Goal: Information Seeking & Learning: Find specific fact

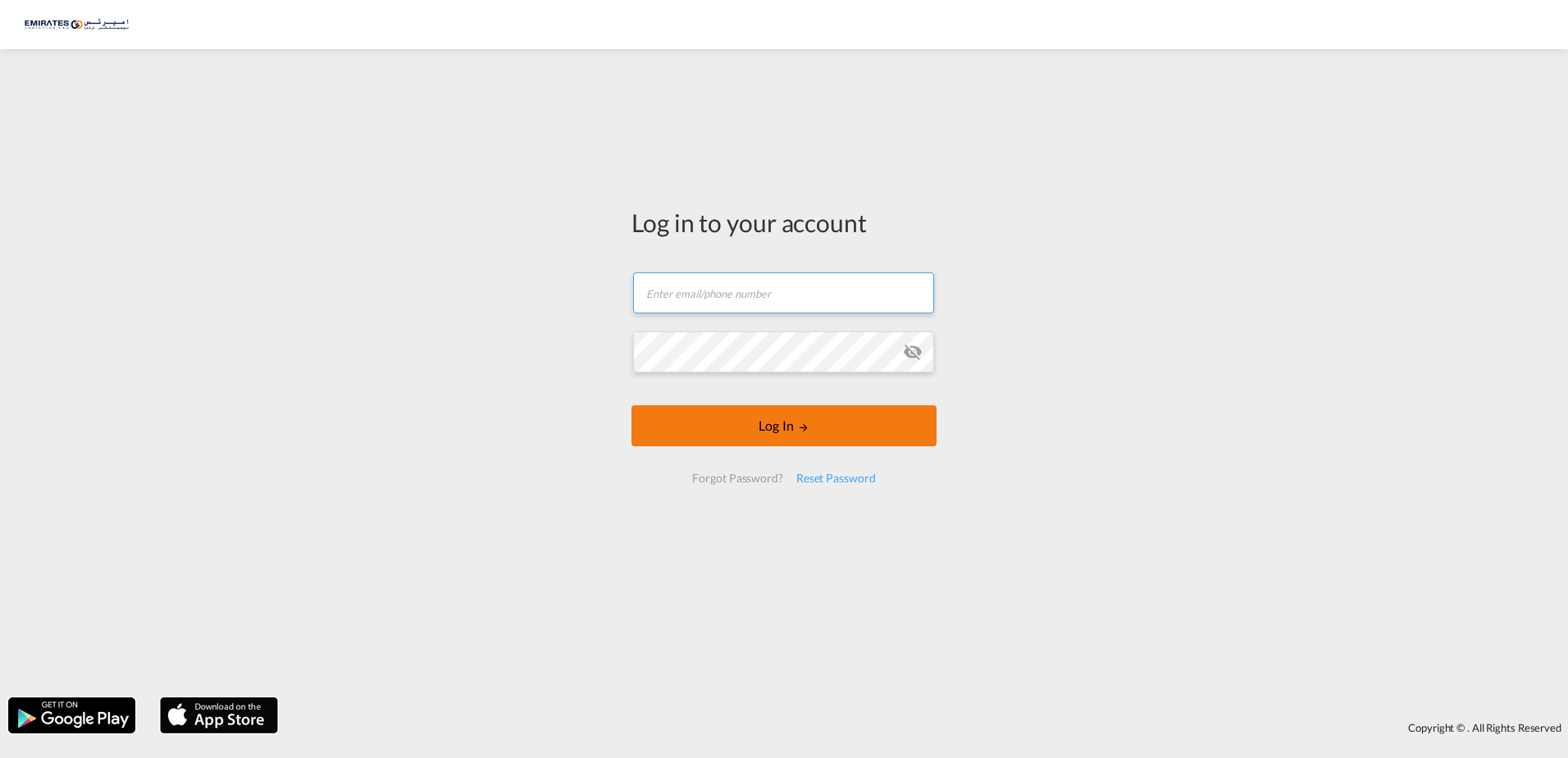
type input "[EMAIL_ADDRESS][DOMAIN_NAME]"
click at [791, 430] on button "Log In" at bounding box center [784, 426] width 305 height 41
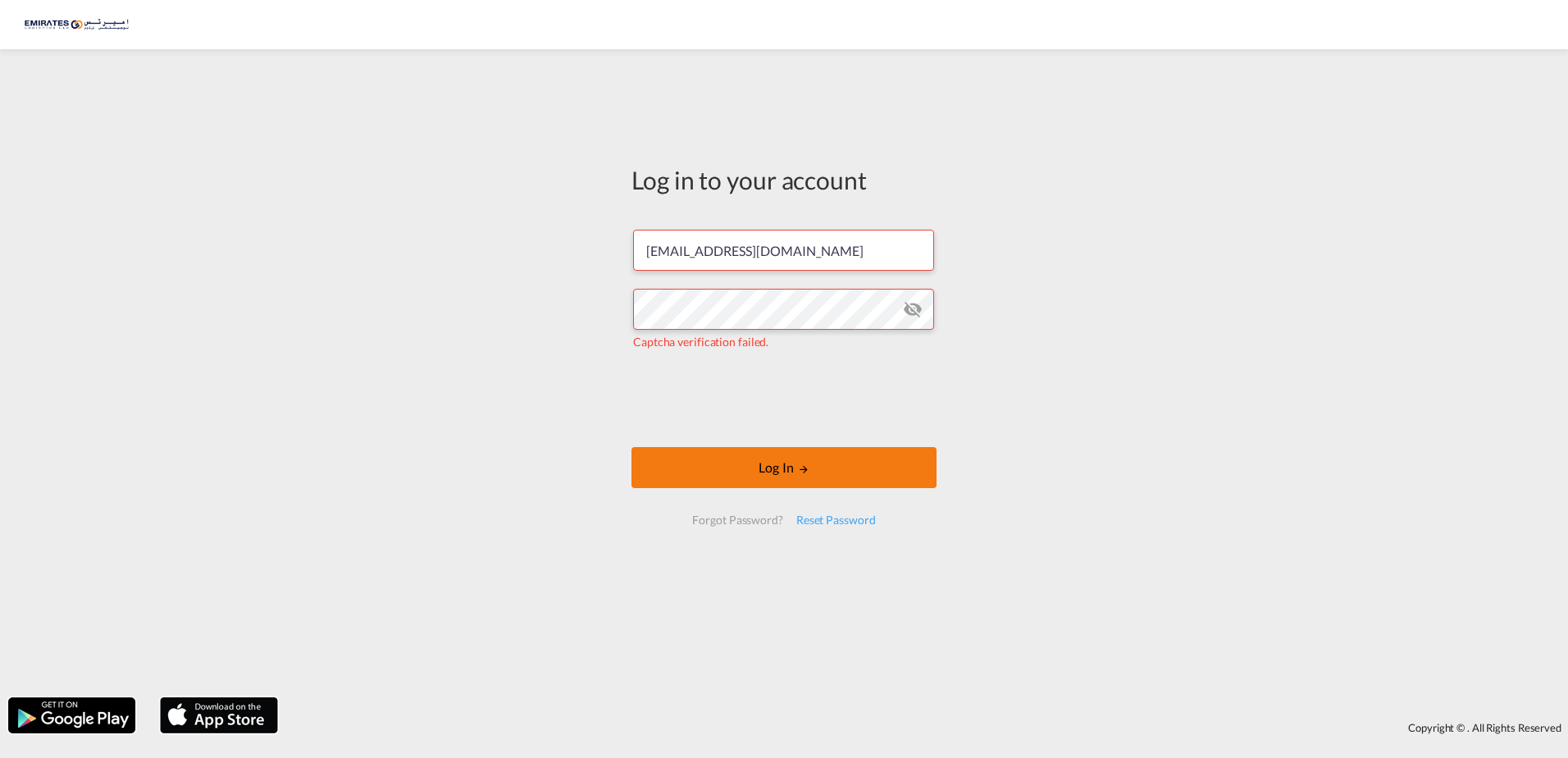
click at [827, 480] on button "Log In" at bounding box center [784, 468] width 305 height 41
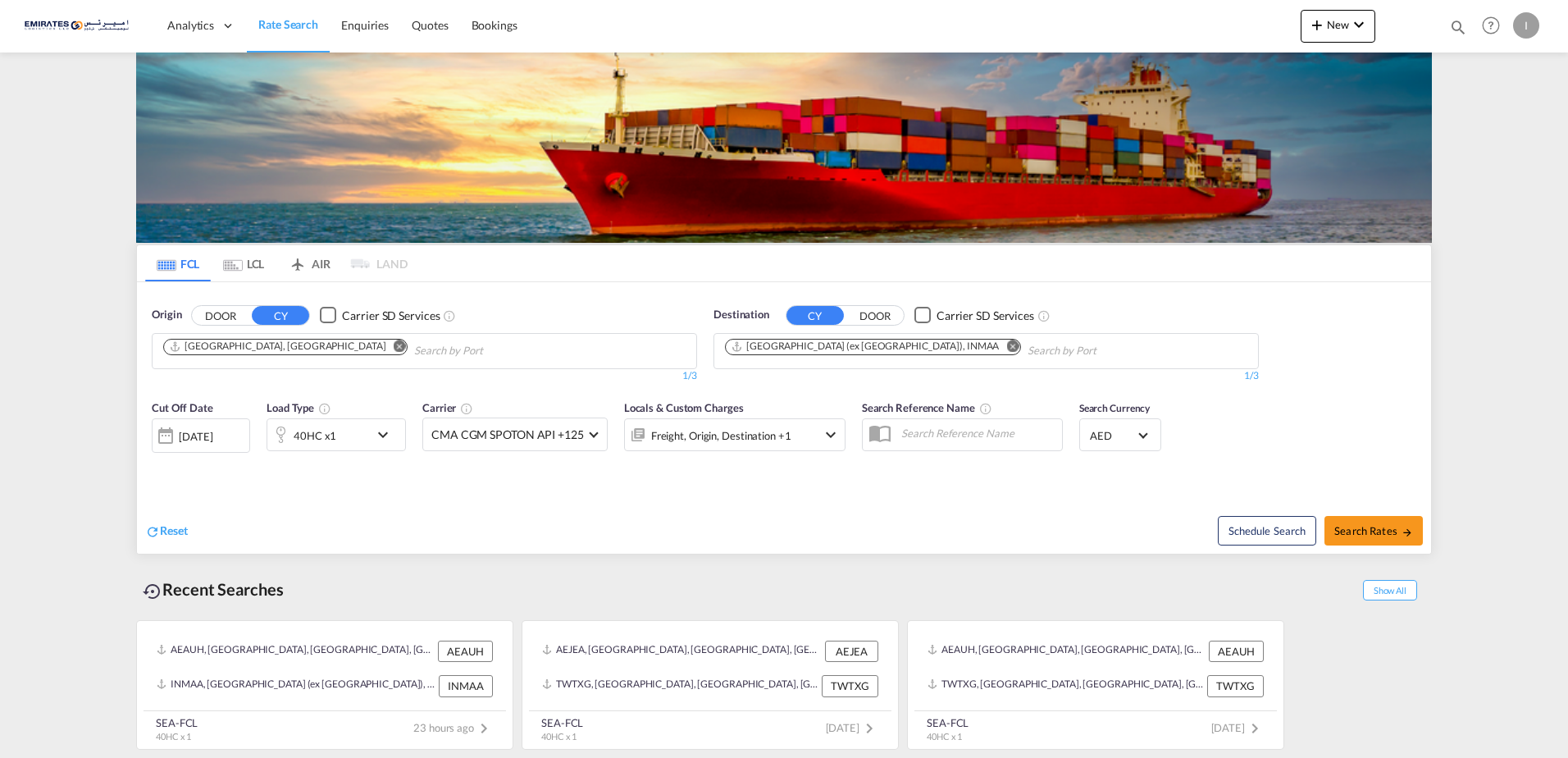
click at [414, 351] on input "Chips input." at bounding box center [492, 351] width 156 height 26
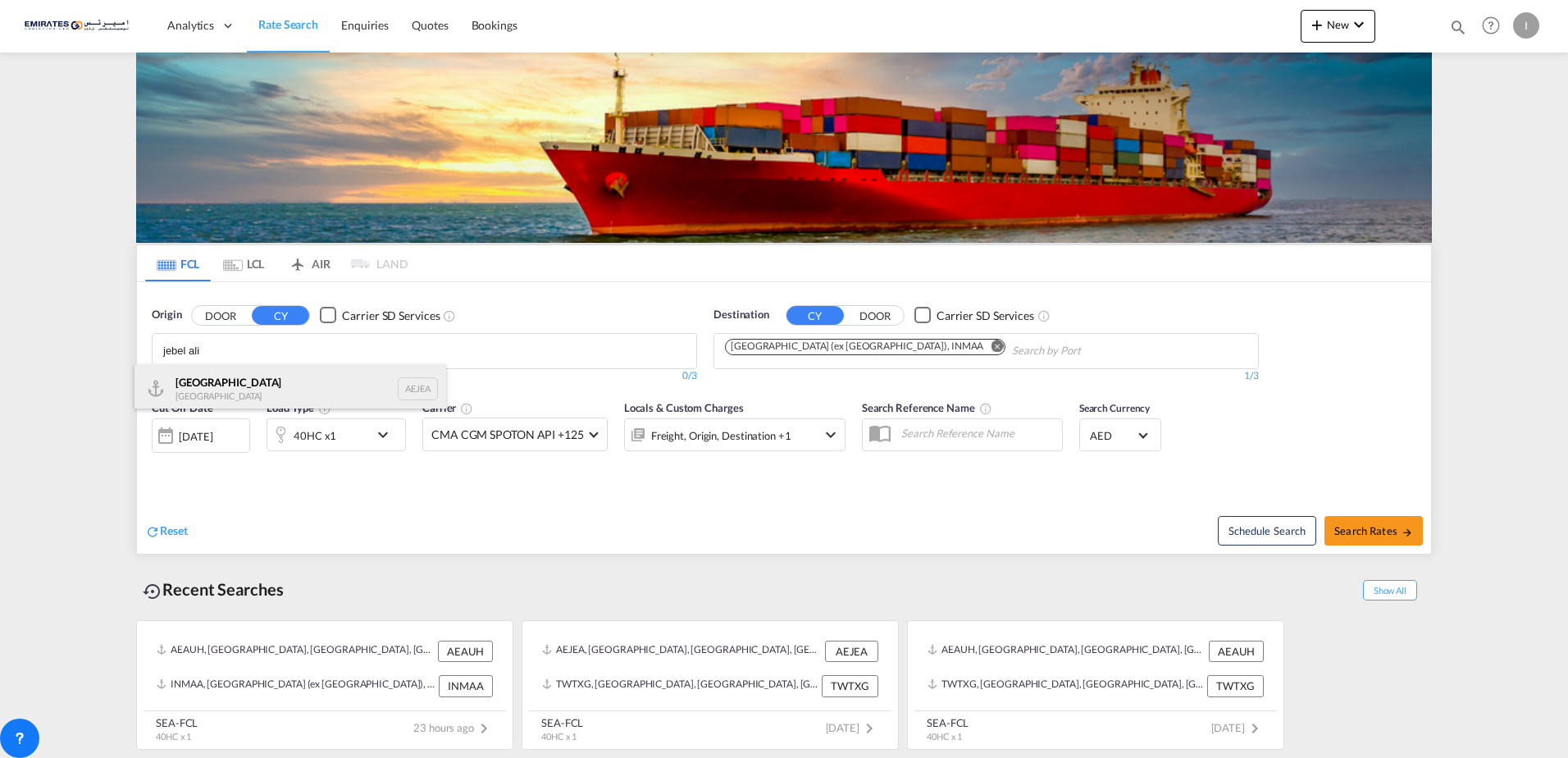
type input "jebel ali"
click at [266, 381] on div "[GEOGRAPHIC_DATA] AEJEA" at bounding box center [290, 388] width 311 height 49
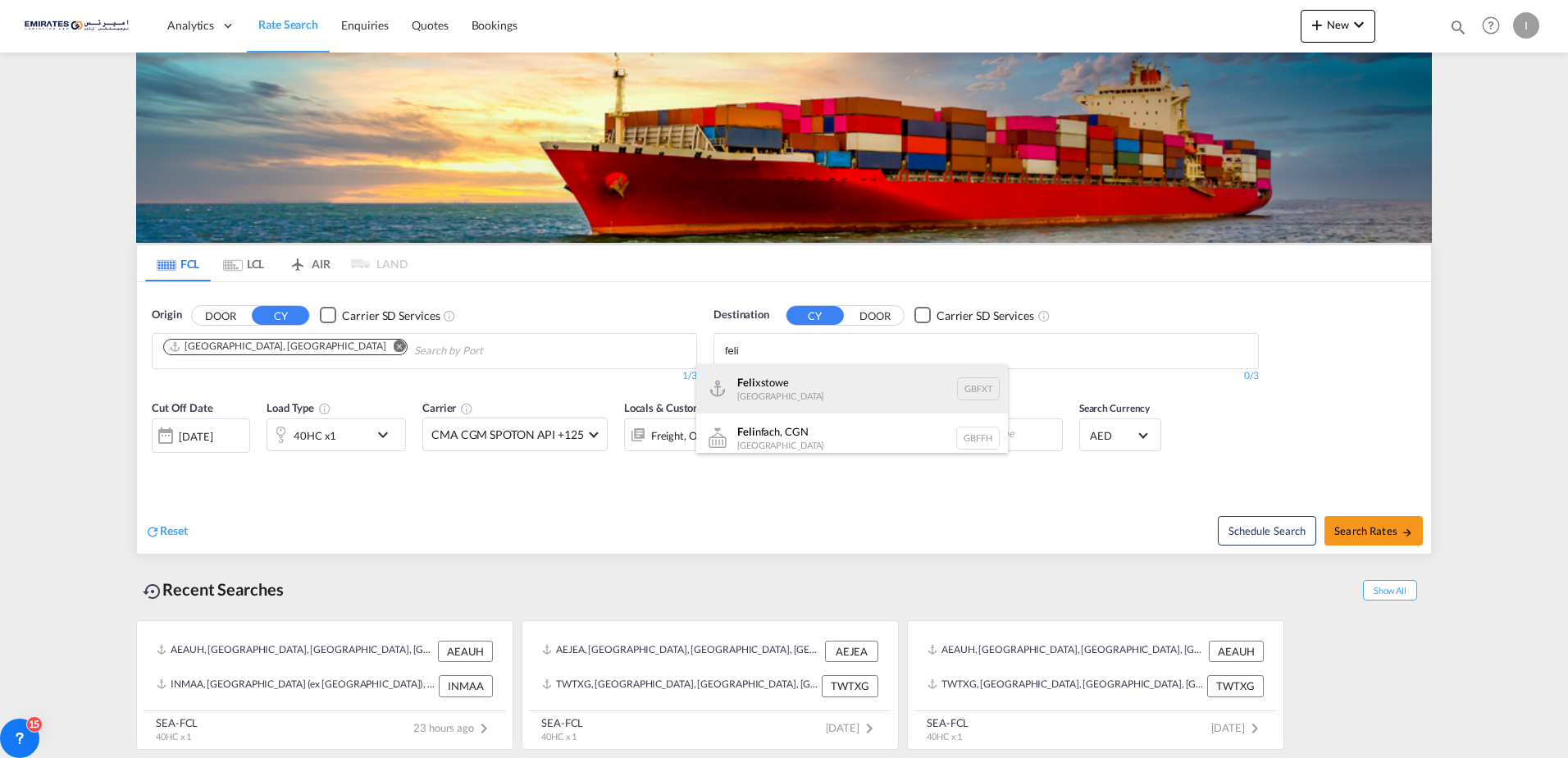
type input "feli"
click at [814, 390] on div "Feli xstowe [GEOGRAPHIC_DATA] GBFXT" at bounding box center [852, 388] width 311 height 49
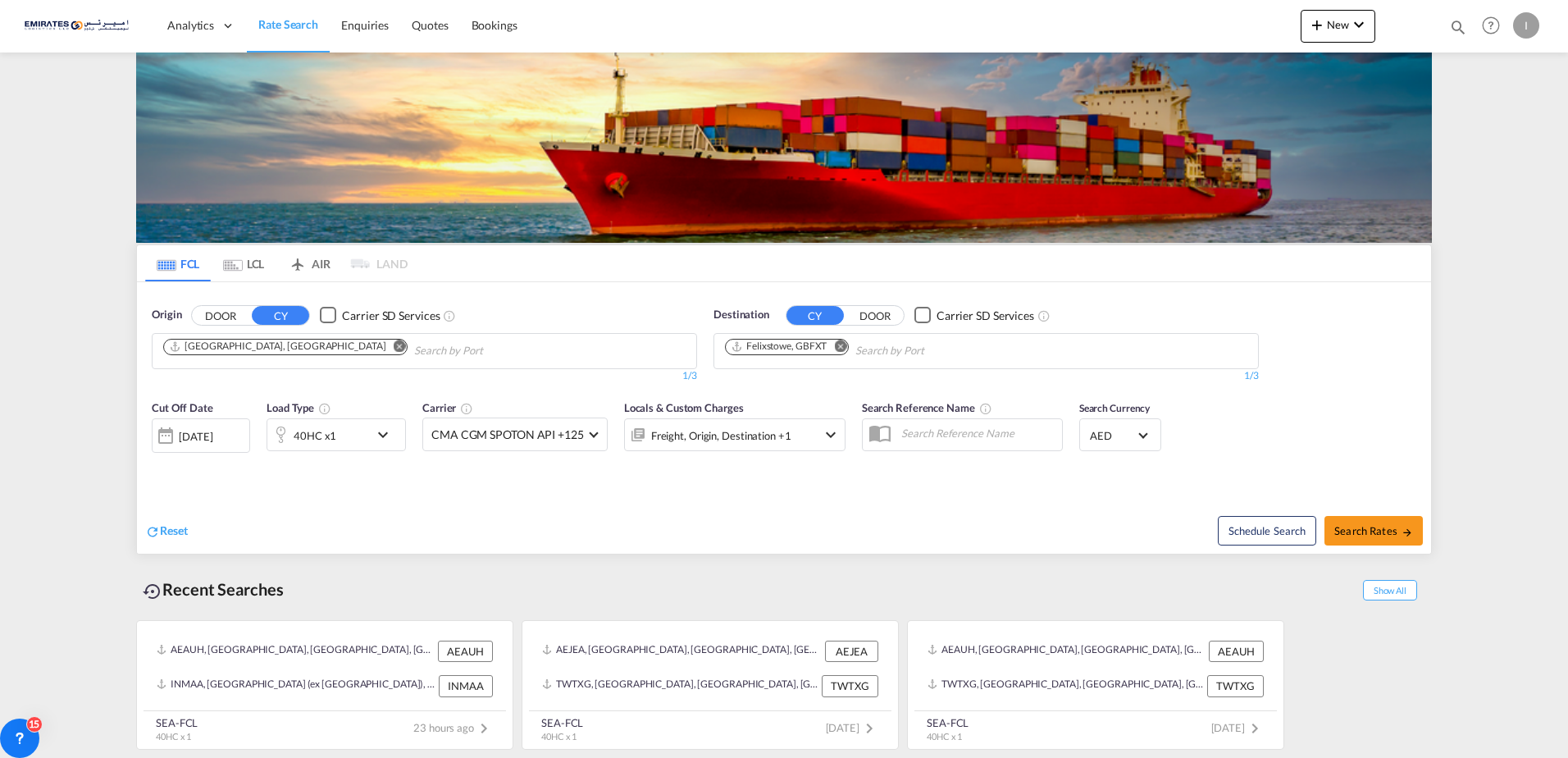
click at [383, 437] on md-icon "icon-chevron-down" at bounding box center [386, 435] width 28 height 20
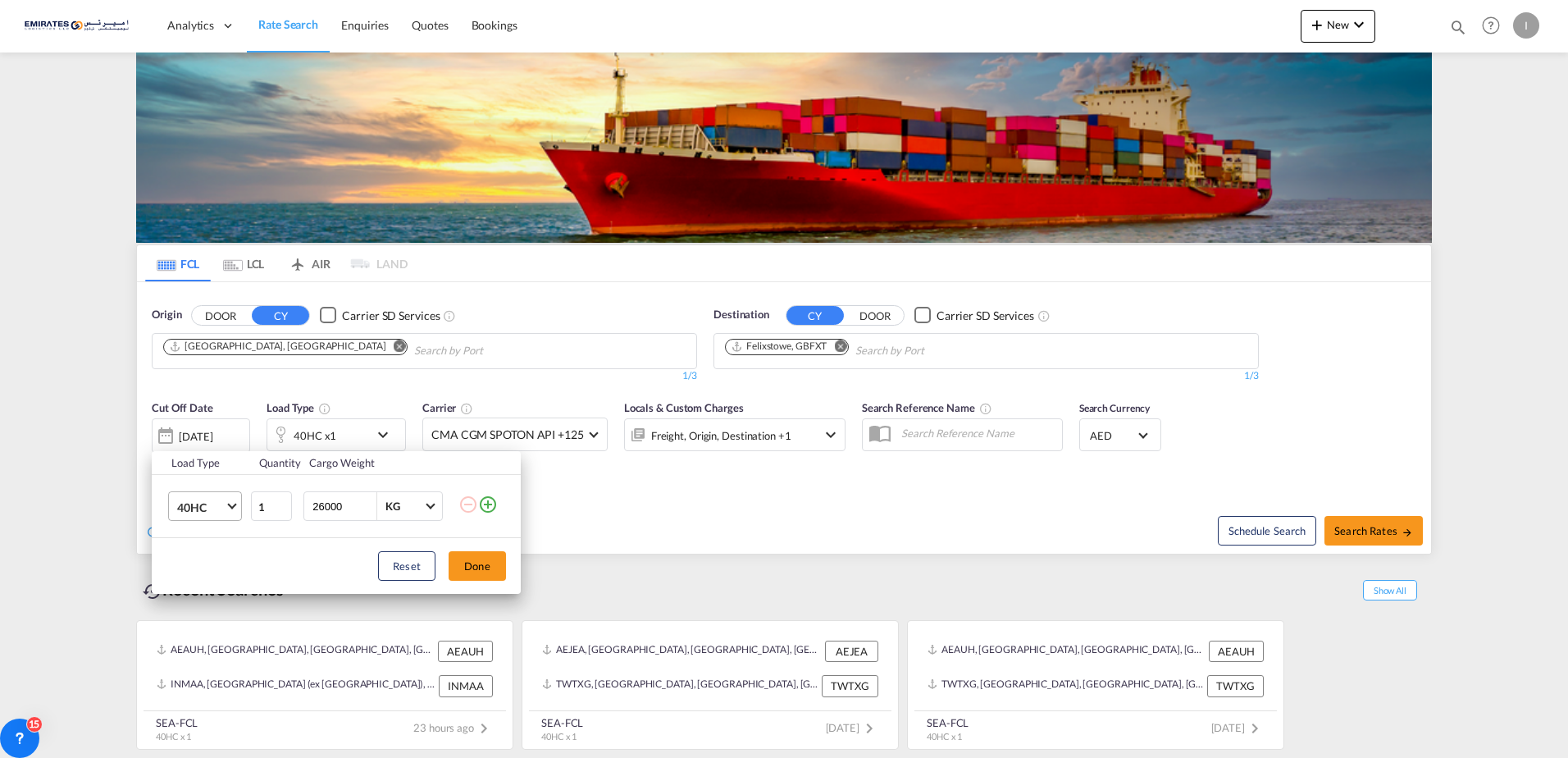
click at [235, 508] on md-select-value "40HC" at bounding box center [208, 506] width 65 height 28
click at [217, 433] on md-option "20GP" at bounding box center [219, 429] width 112 height 39
click at [346, 507] on input "26000" at bounding box center [343, 506] width 65 height 28
type input "2"
type input "18000"
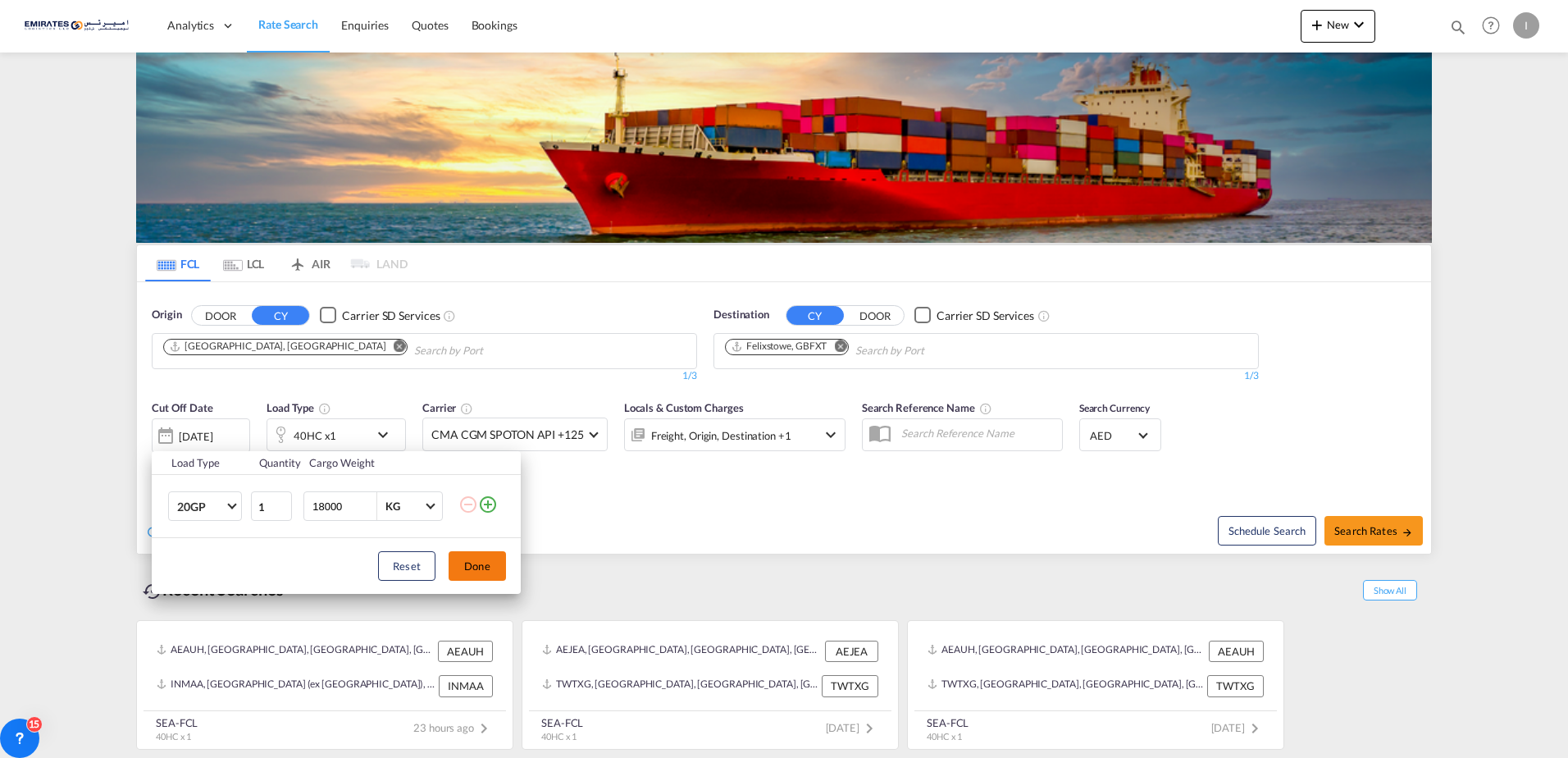
click at [504, 561] on button "Done" at bounding box center [478, 566] width 57 height 30
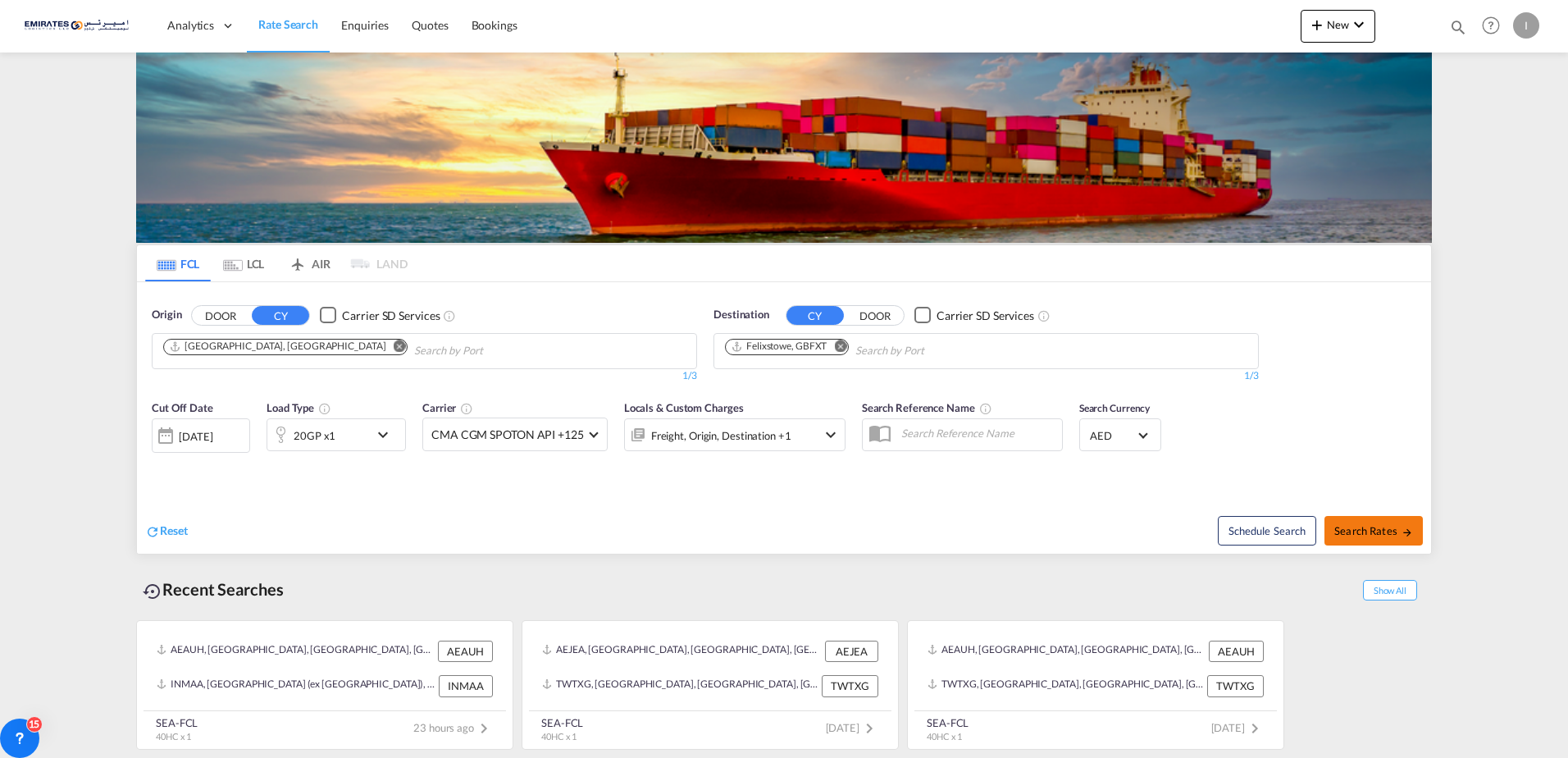
click at [1369, 522] on button "Search Rates" at bounding box center [1374, 531] width 98 height 30
type input "AEJEA to GBFXT / [DATE]"
